Goal: Task Accomplishment & Management: Complete application form

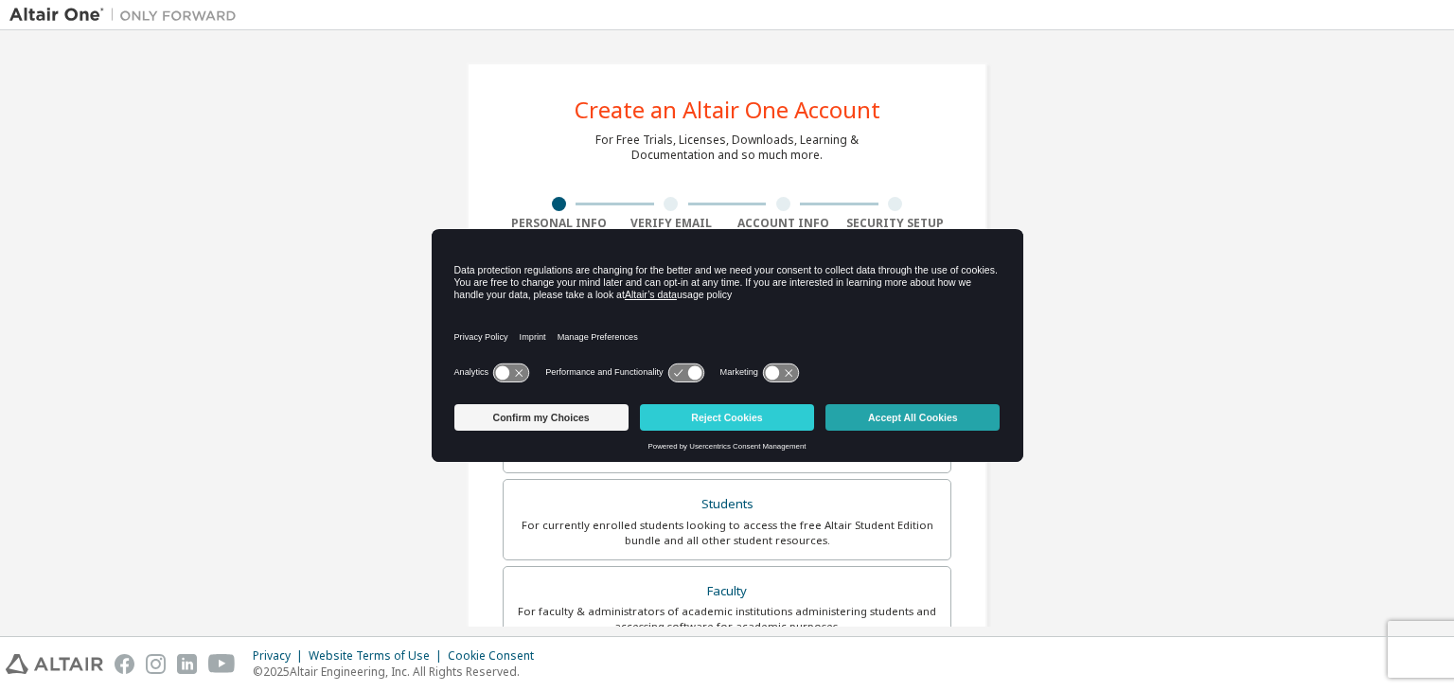
click at [885, 428] on button "Accept All Cookies" at bounding box center [913, 417] width 174 height 27
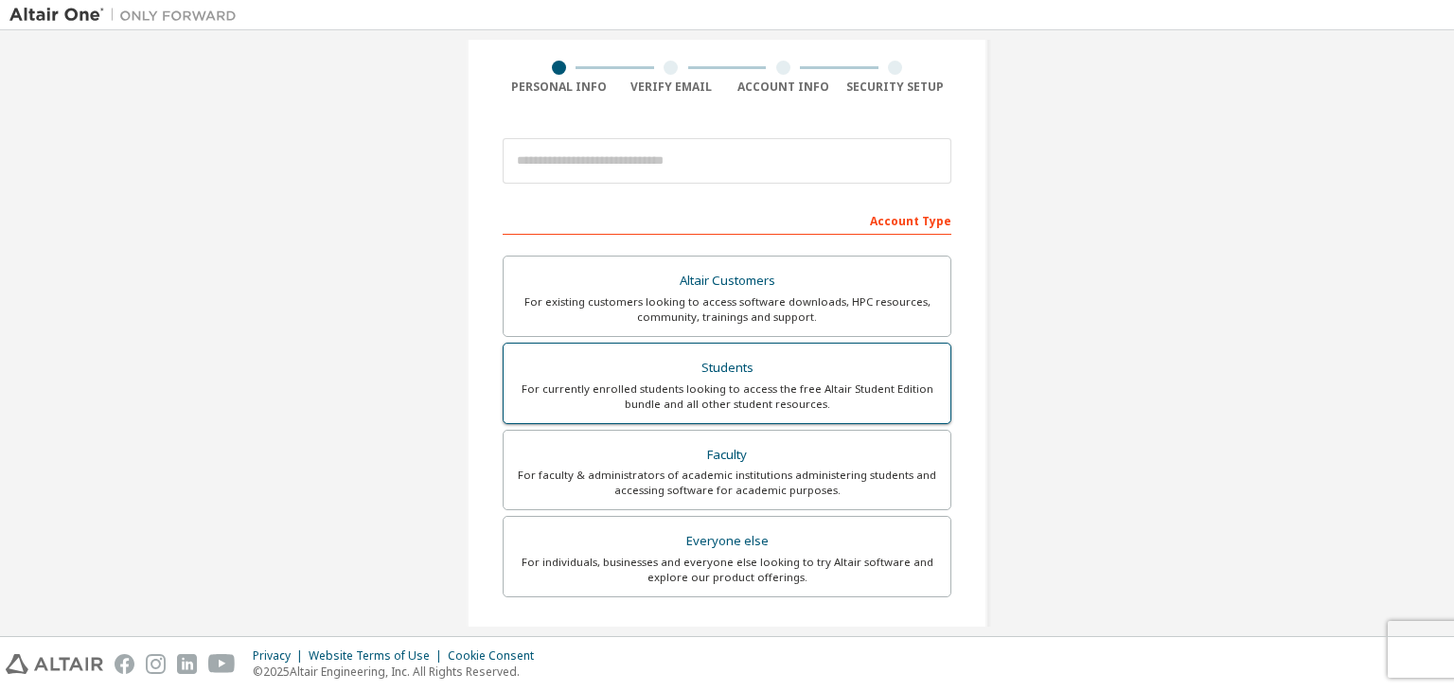
scroll to position [120, 0]
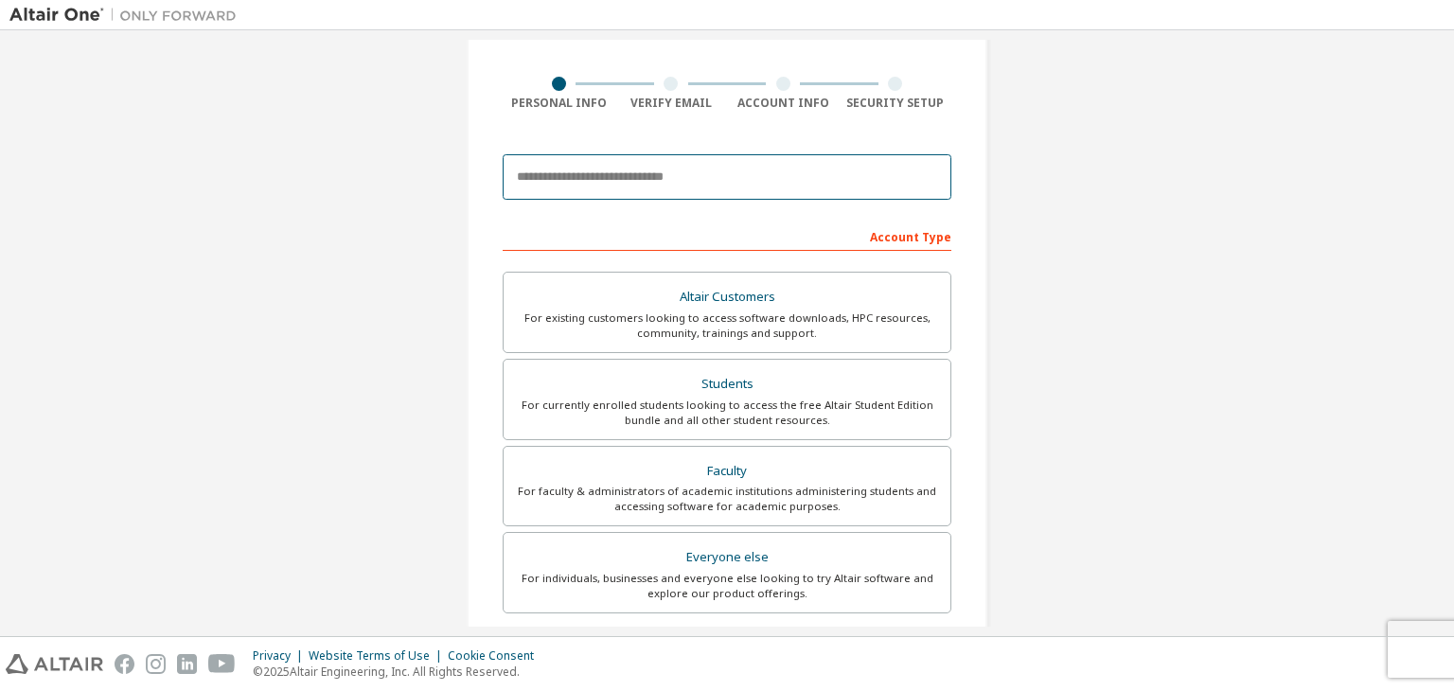
click at [603, 185] on input "email" at bounding box center [727, 176] width 449 height 45
type input "**********"
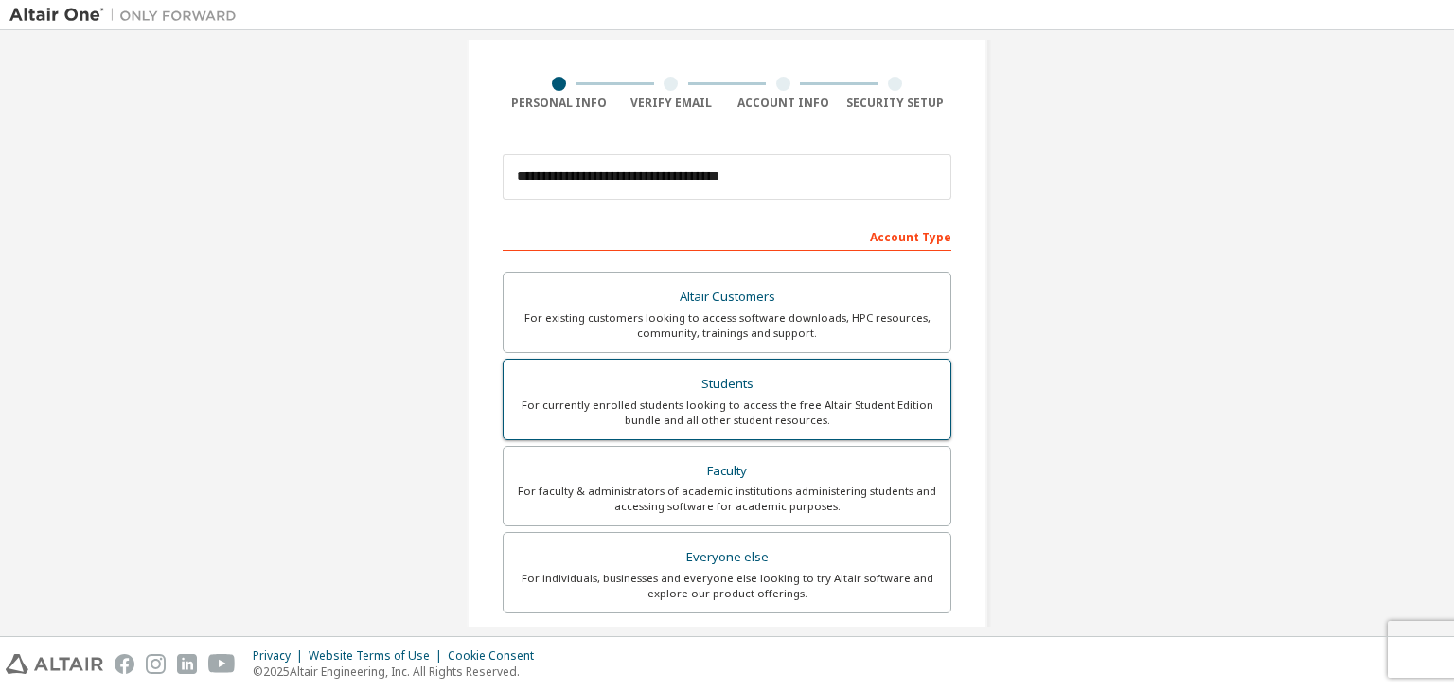
click at [722, 387] on div "Students" at bounding box center [727, 384] width 424 height 27
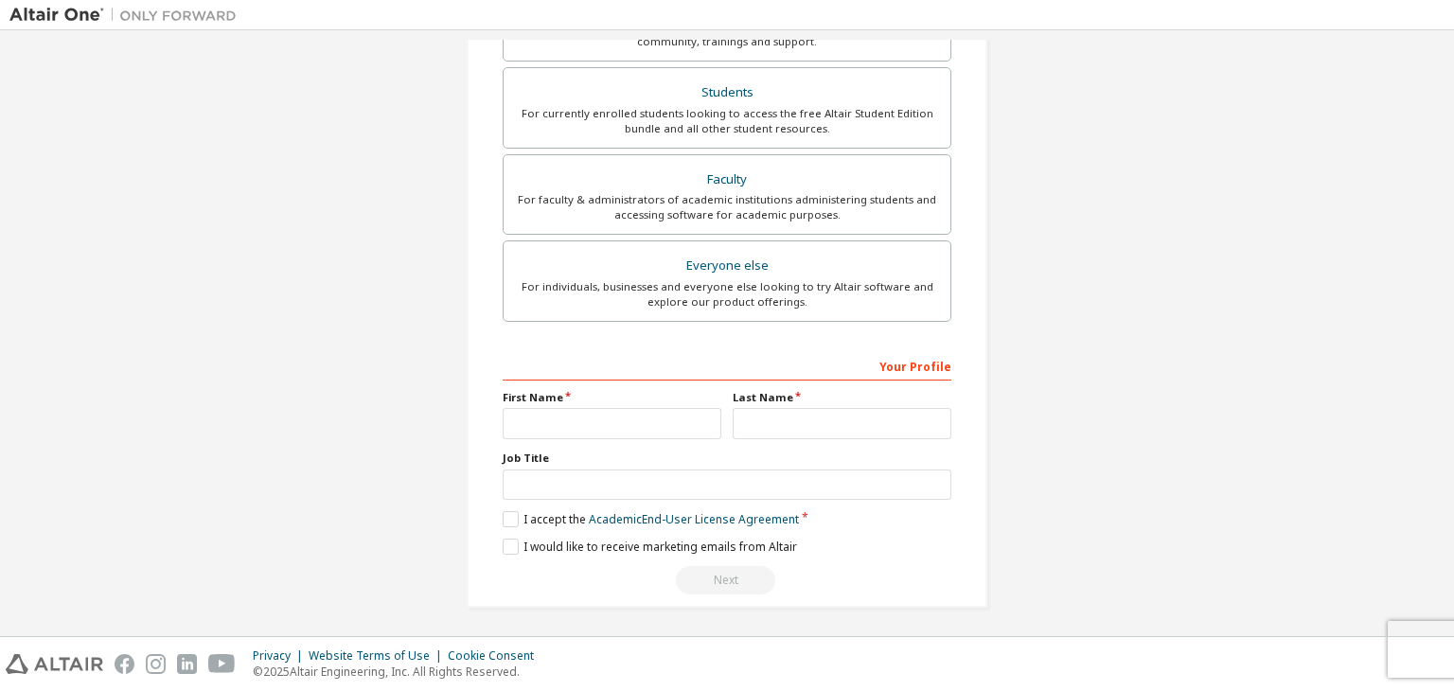
scroll to position [409, 0]
click at [624, 433] on input "text" at bounding box center [612, 426] width 219 height 31
type input "**********"
type input "*"
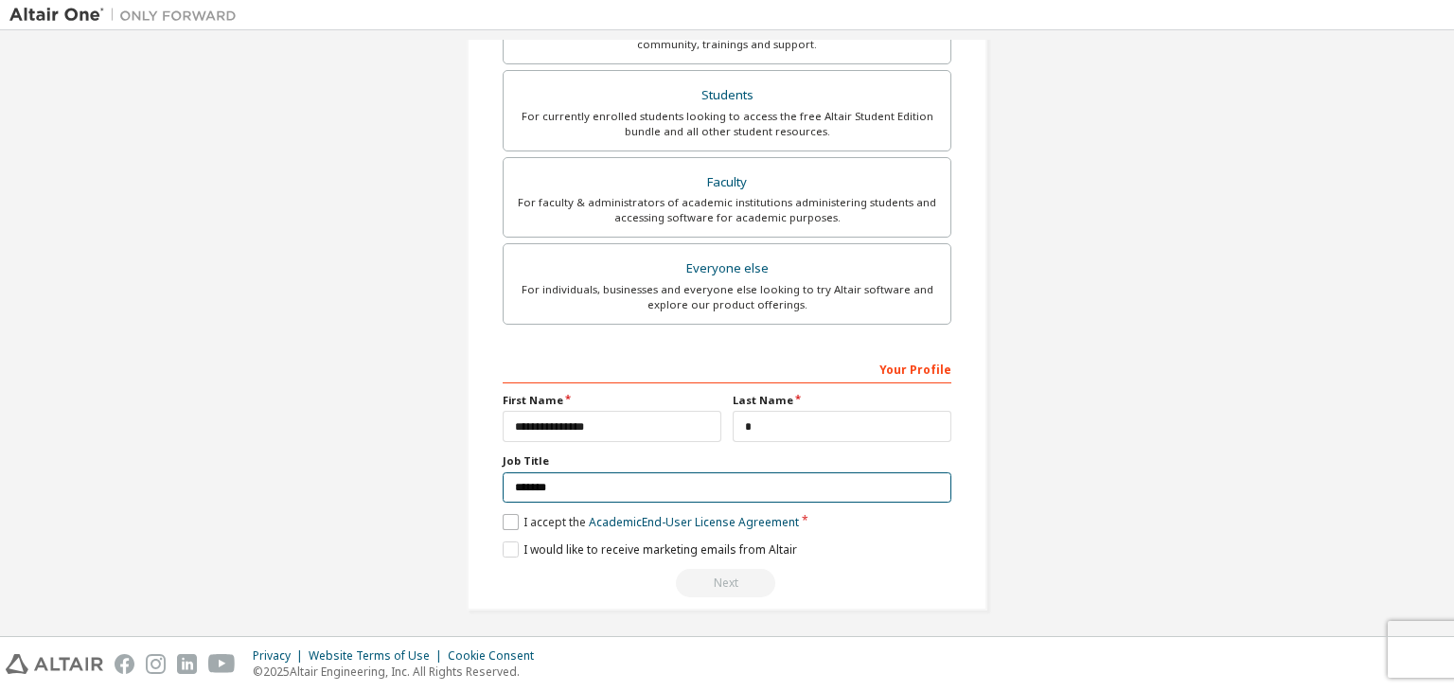
type input "*******"
click at [507, 517] on label "I accept the Academic End-User License Agreement" at bounding box center [651, 522] width 296 height 16
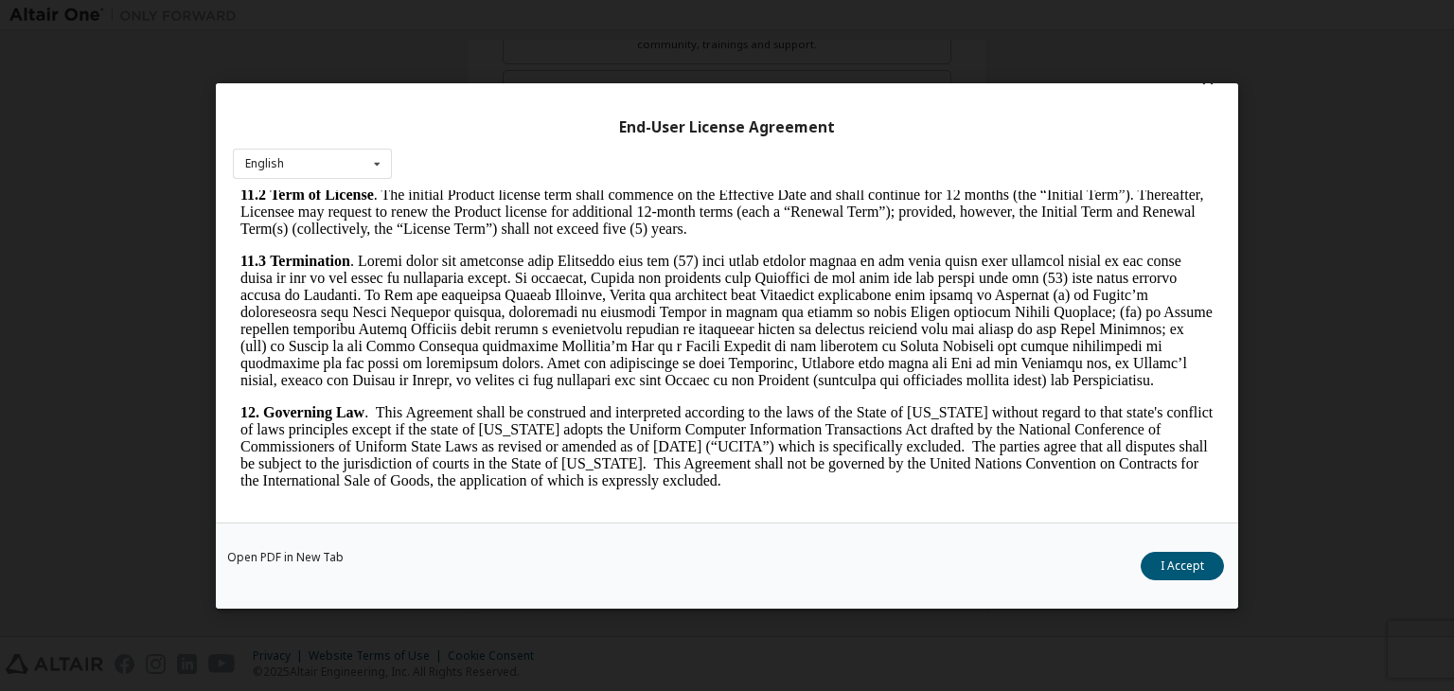
scroll to position [2836, 0]
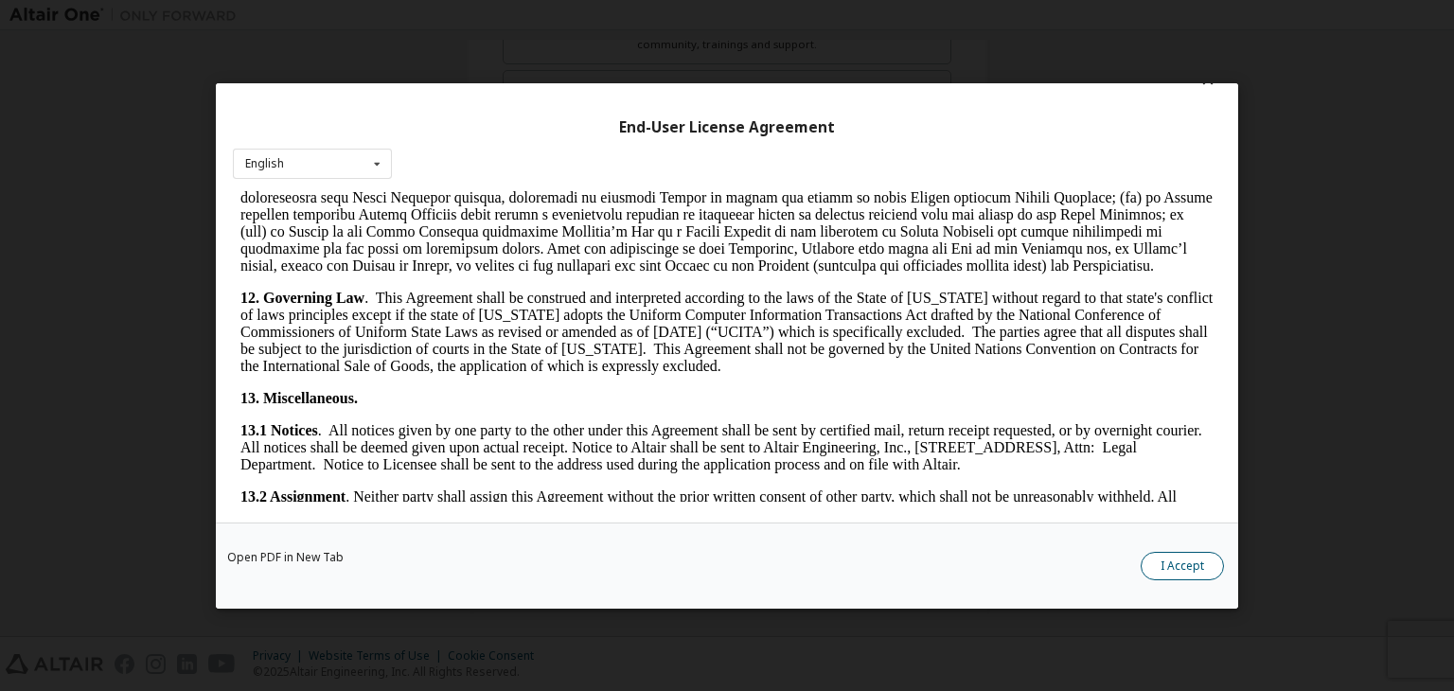
click at [1188, 566] on button "I Accept" at bounding box center [1182, 566] width 83 height 28
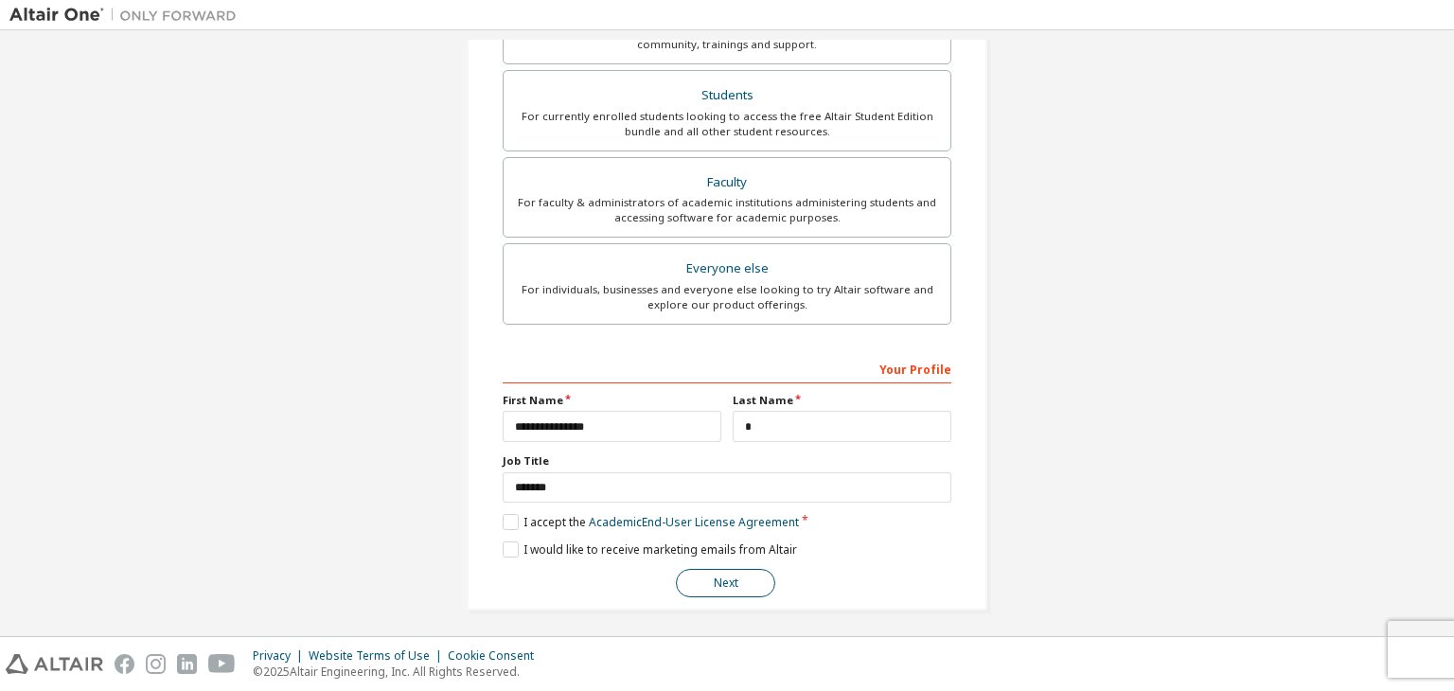
click at [732, 579] on button "Next" at bounding box center [725, 583] width 99 height 28
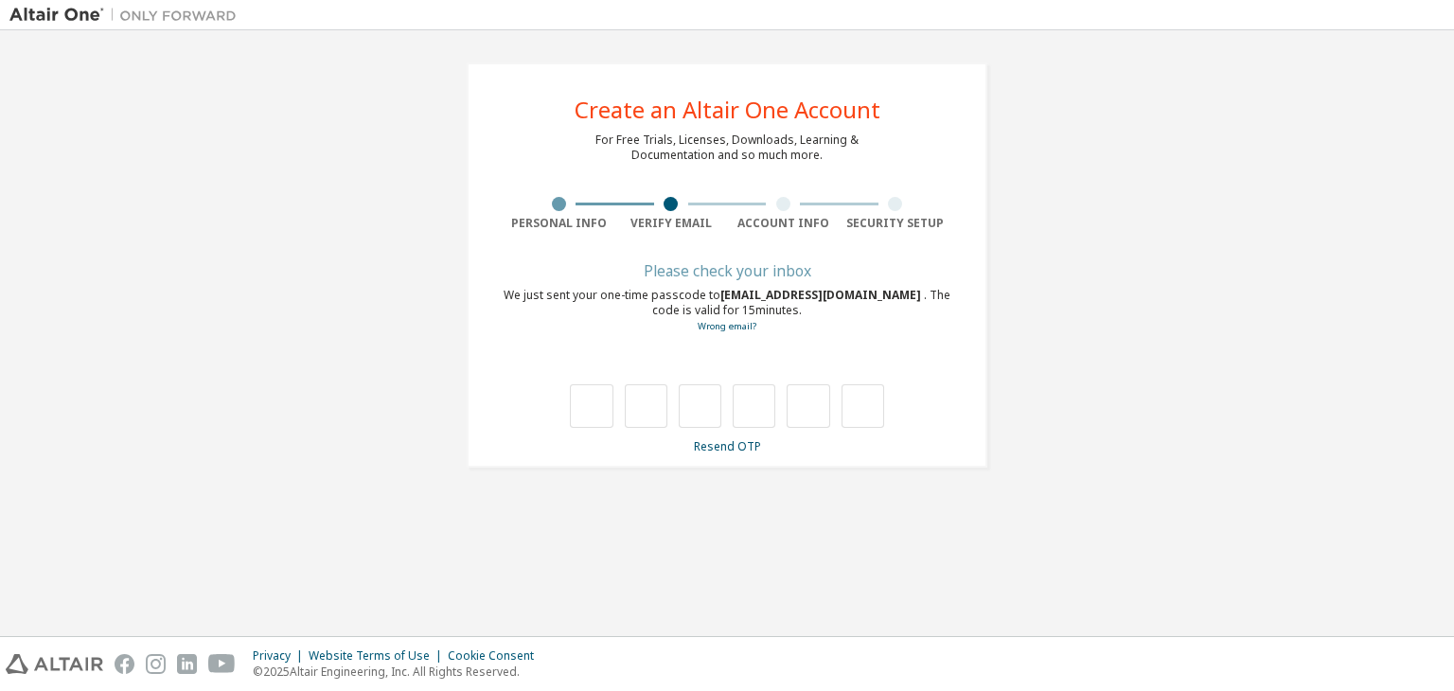
scroll to position [0, 0]
type input "*"
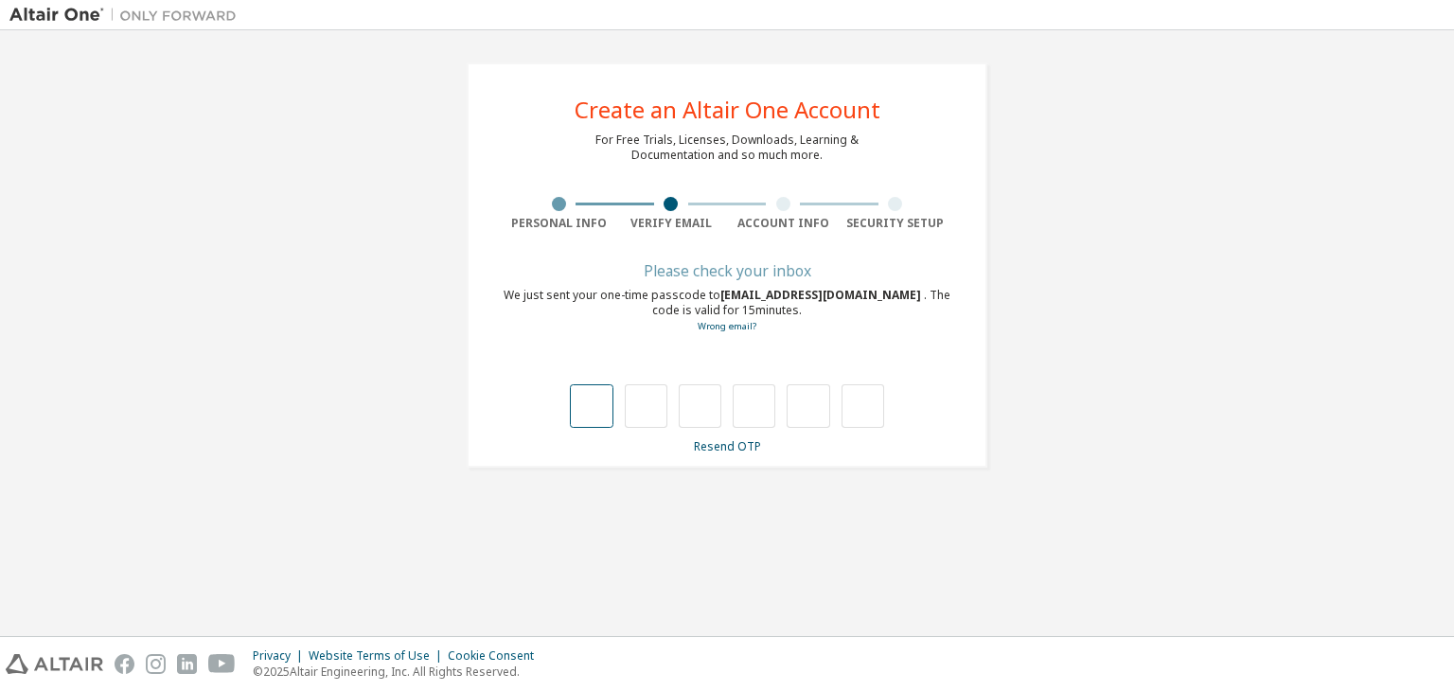
type input "*"
